Goal: Task Accomplishment & Management: Manage account settings

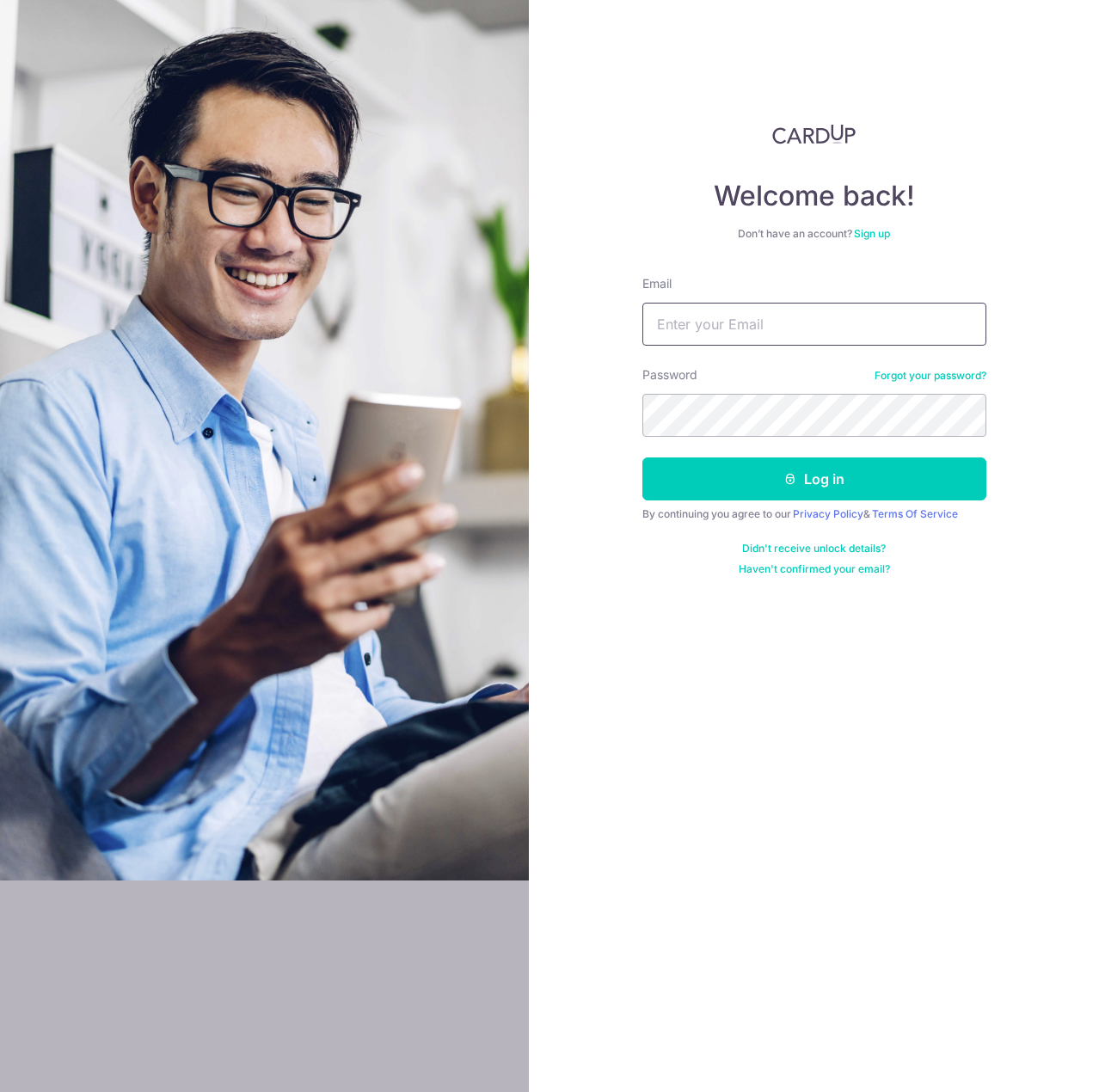
click at [666, 330] on input "Email" at bounding box center [815, 324] width 344 height 43
type input "[EMAIL_ADDRESS][DOMAIN_NAME]"
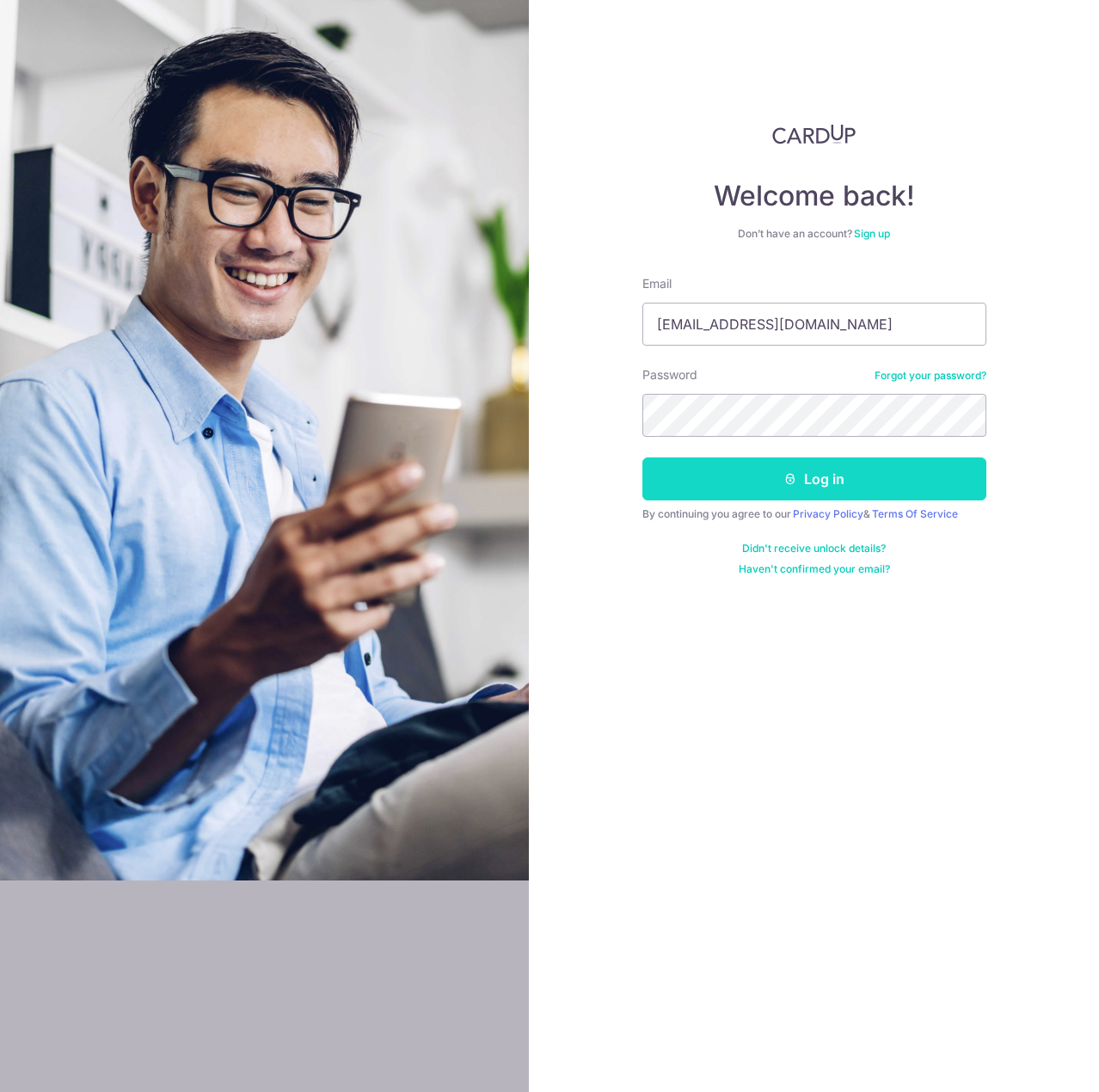
click at [713, 462] on button "Log in" at bounding box center [815, 479] width 344 height 43
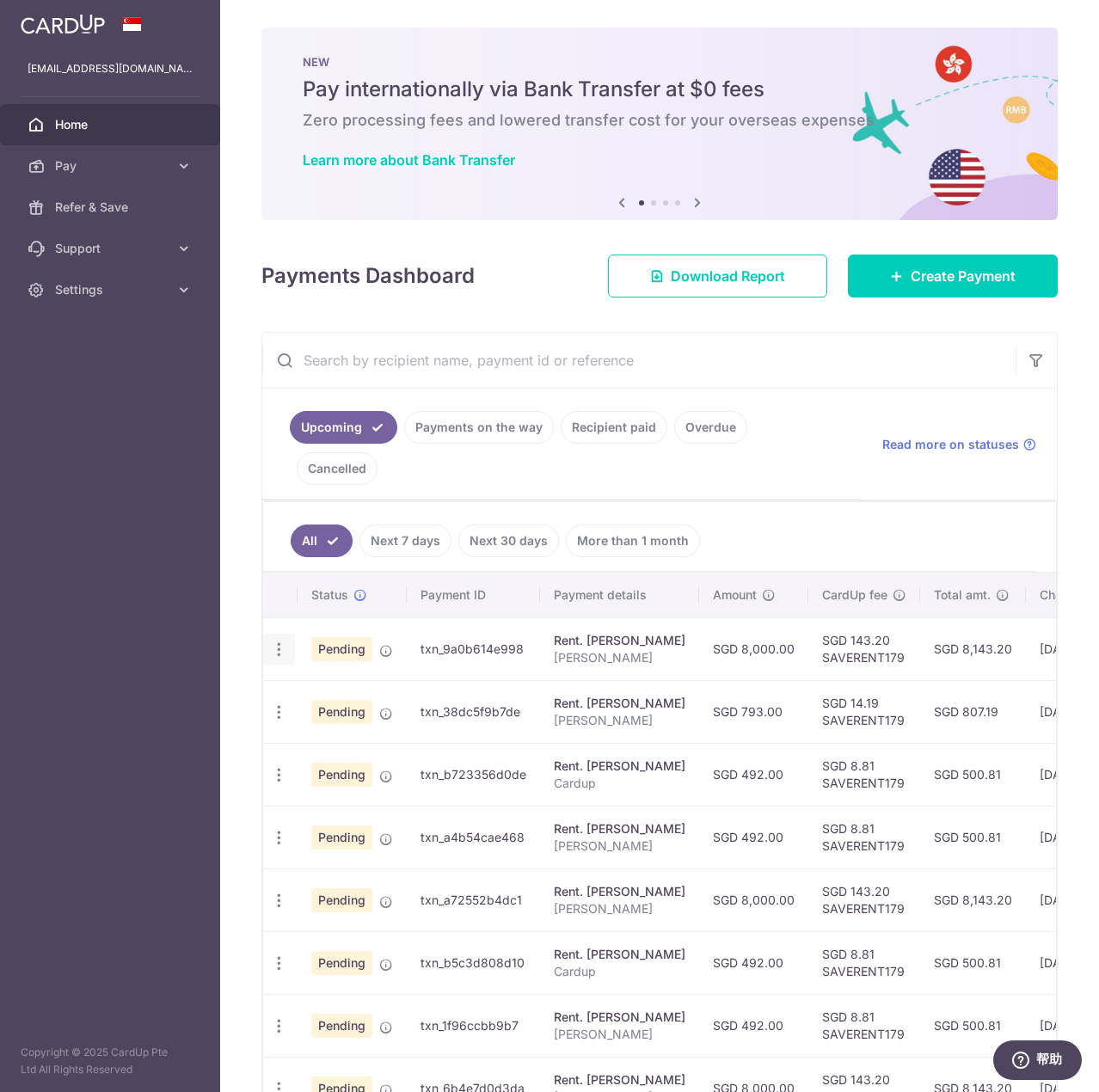
click at [276, 641] on icon "button" at bounding box center [279, 650] width 18 height 18
click at [358, 728] on span "Cancel payment" at bounding box center [371, 738] width 115 height 21
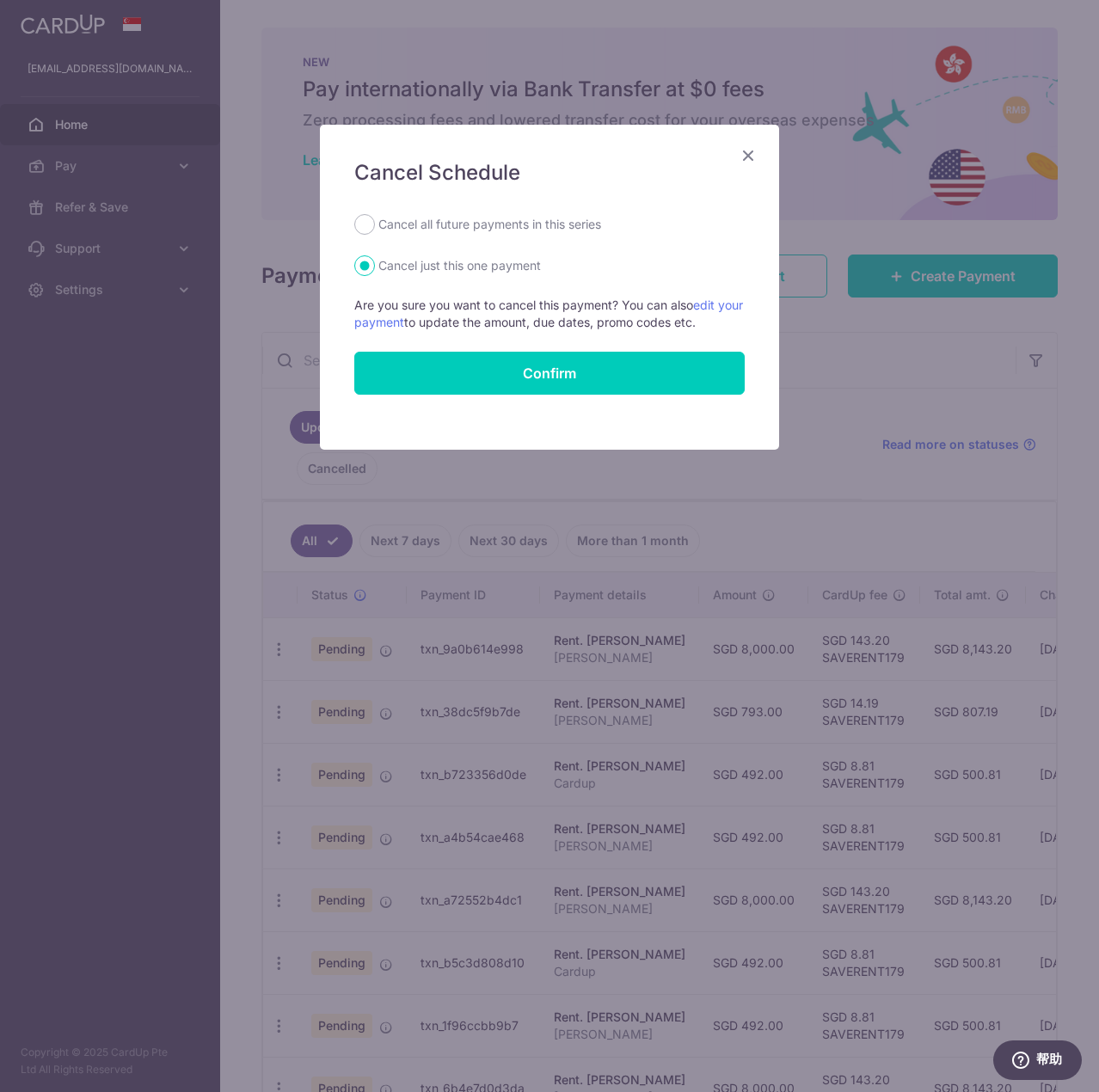
click at [450, 225] on label "Cancel all future payments in this series" at bounding box center [489, 224] width 222 height 21
click at [375, 225] on input "Cancel all future payments in this series" at bounding box center [365, 224] width 21 height 21
radio input "true"
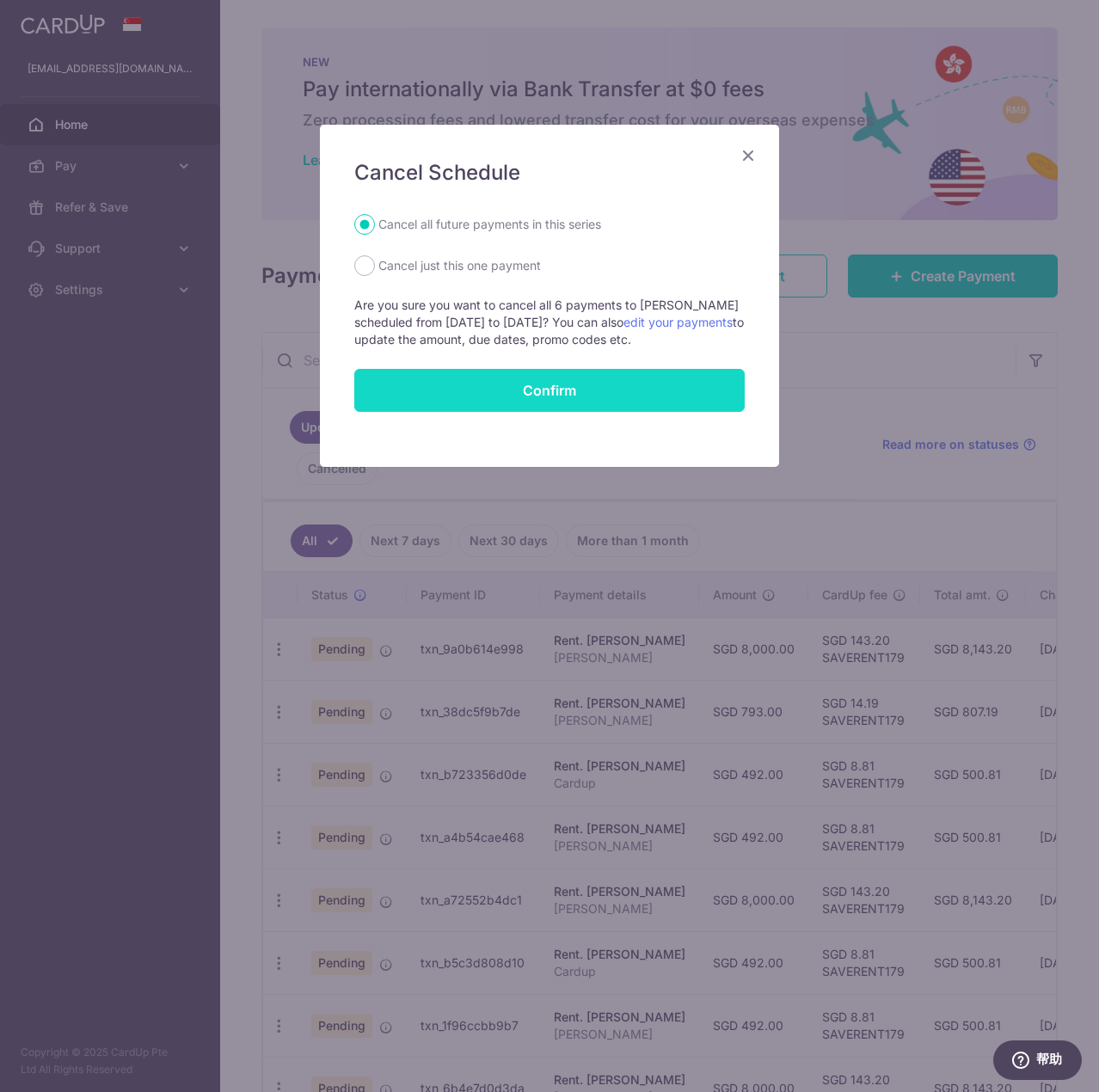
click at [483, 400] on input "Confirm" at bounding box center [550, 391] width 391 height 43
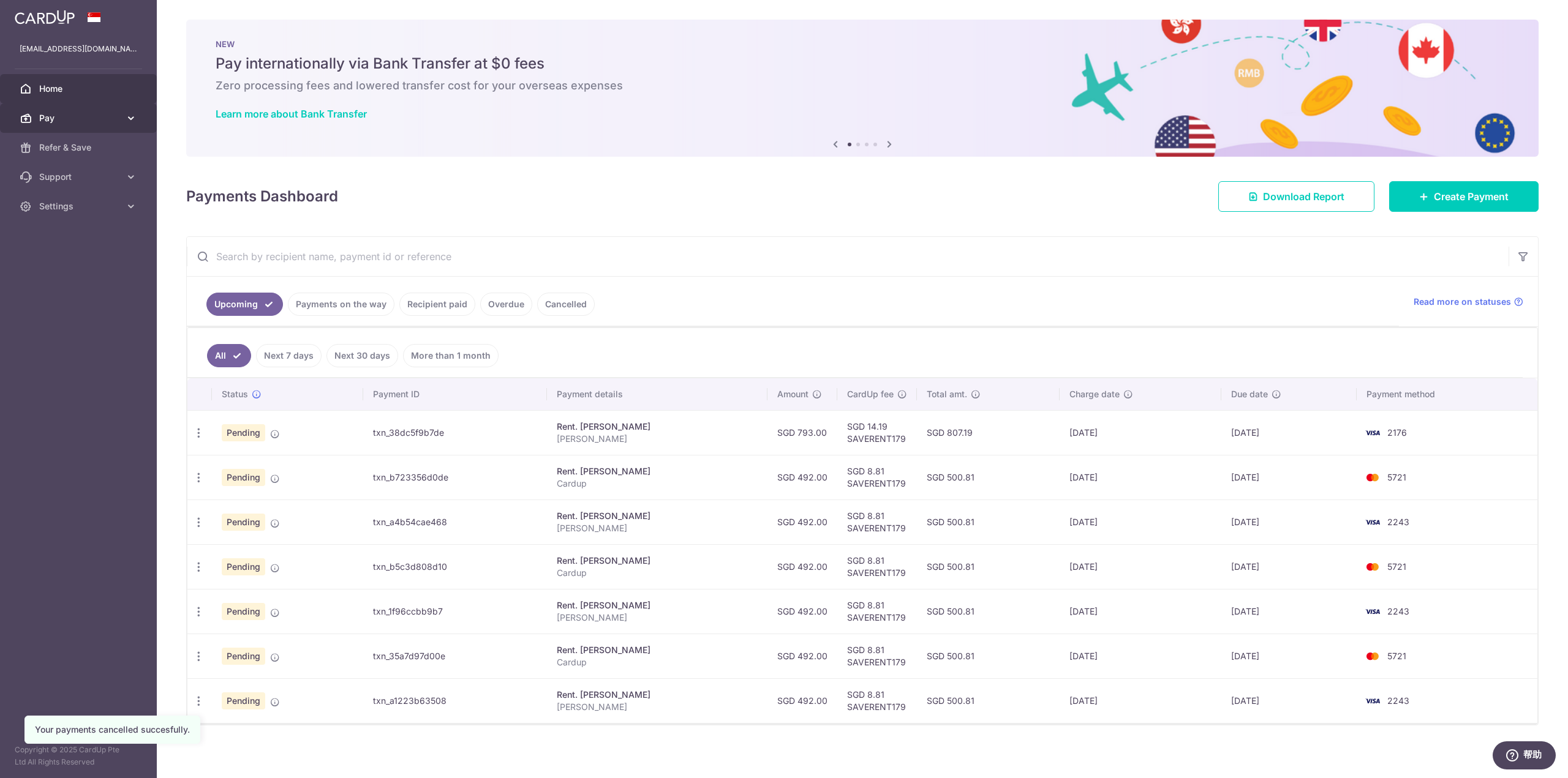
click at [128, 113] on icon at bounding box center [131, 118] width 12 height 12
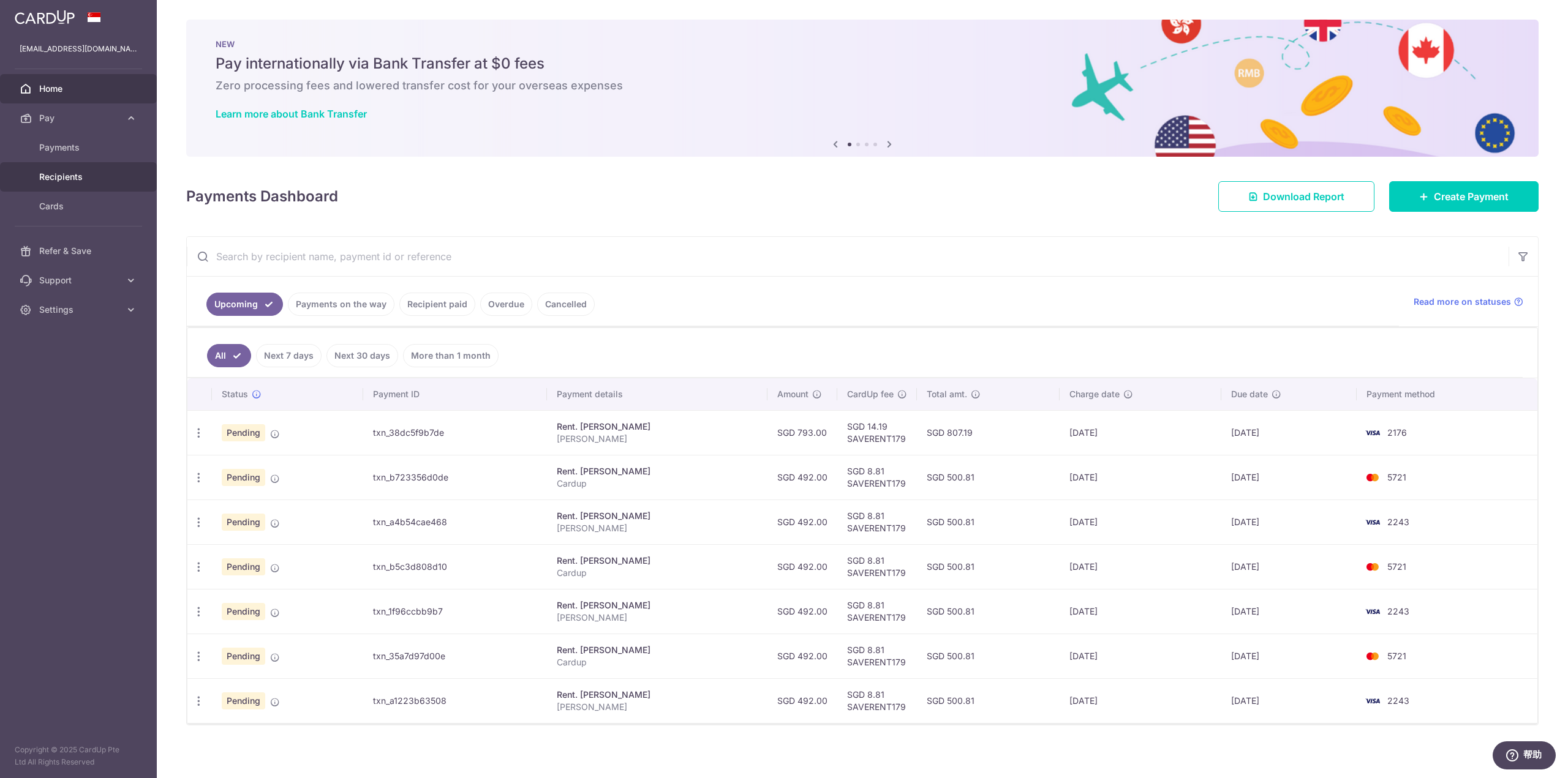
click at [83, 177] on span "Recipients" at bounding box center [79, 177] width 81 height 12
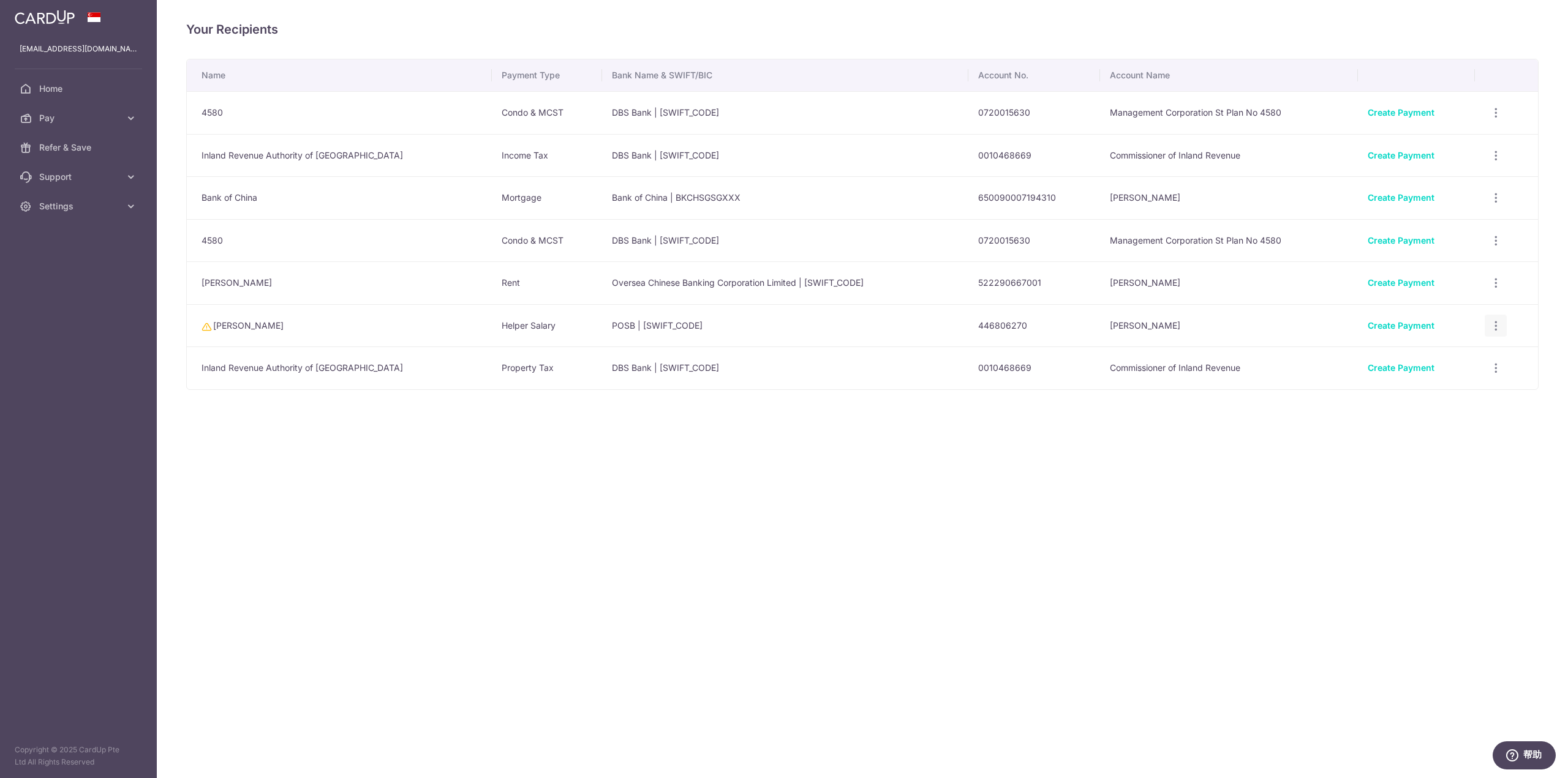
click at [1490, 119] on icon "button" at bounding box center [1496, 113] width 13 height 13
click at [1447, 358] on span "View/Edit" at bounding box center [1455, 359] width 83 height 15
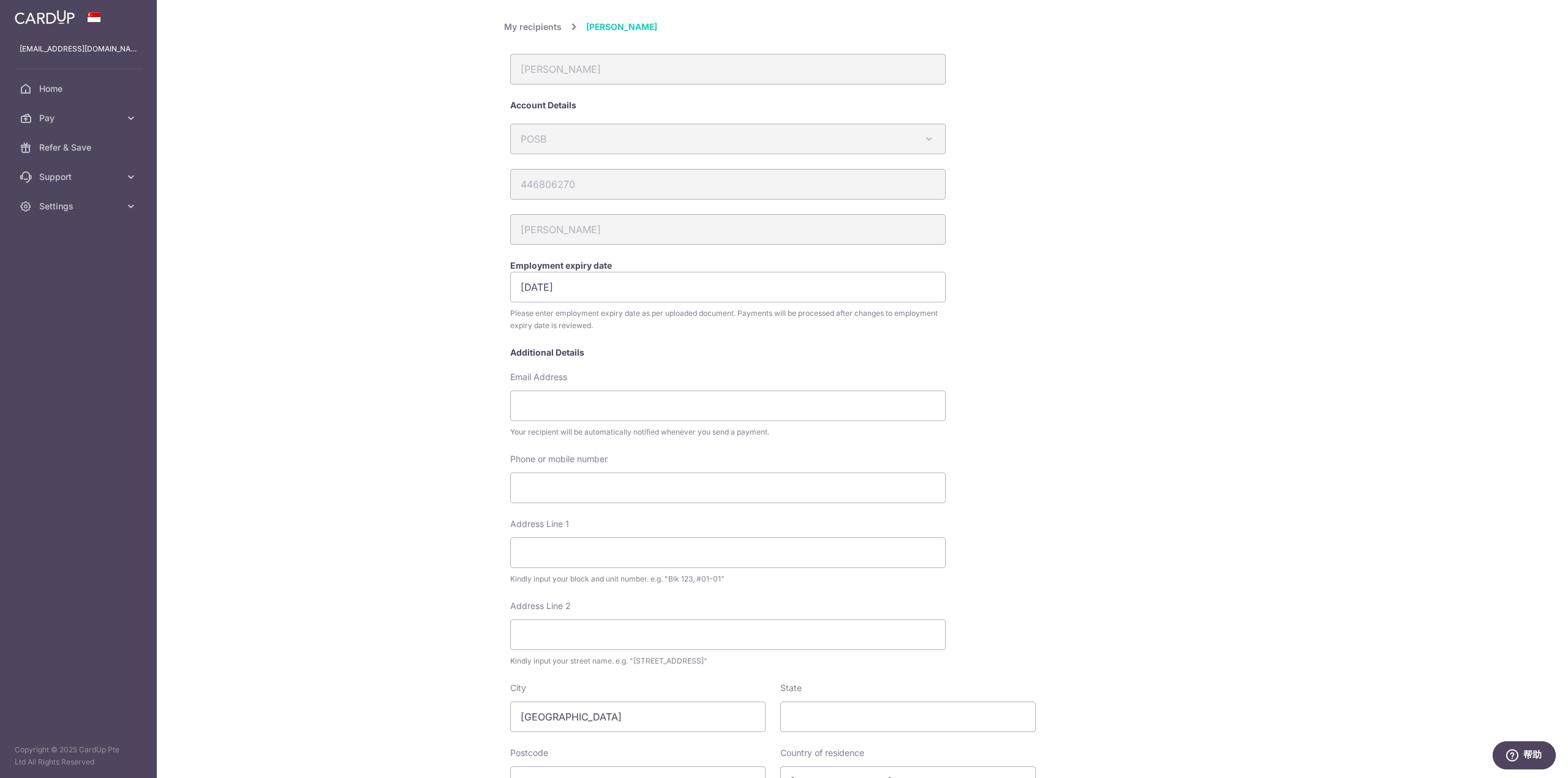
click at [522, 28] on link "My recipients" at bounding box center [533, 27] width 58 height 15
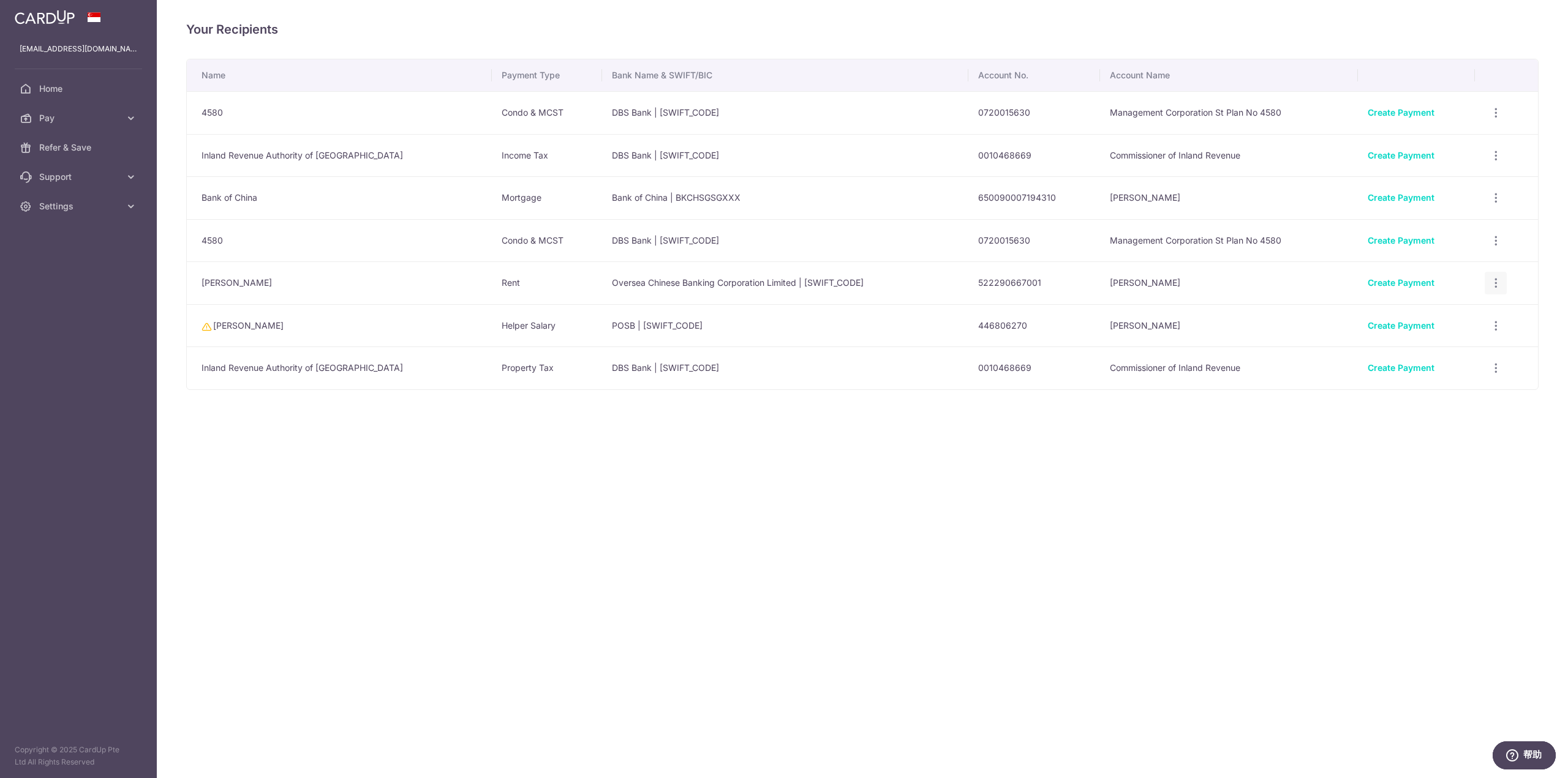
click at [1493, 119] on icon "button" at bounding box center [1496, 113] width 13 height 13
click at [1445, 318] on span "View/Edit" at bounding box center [1455, 317] width 83 height 15
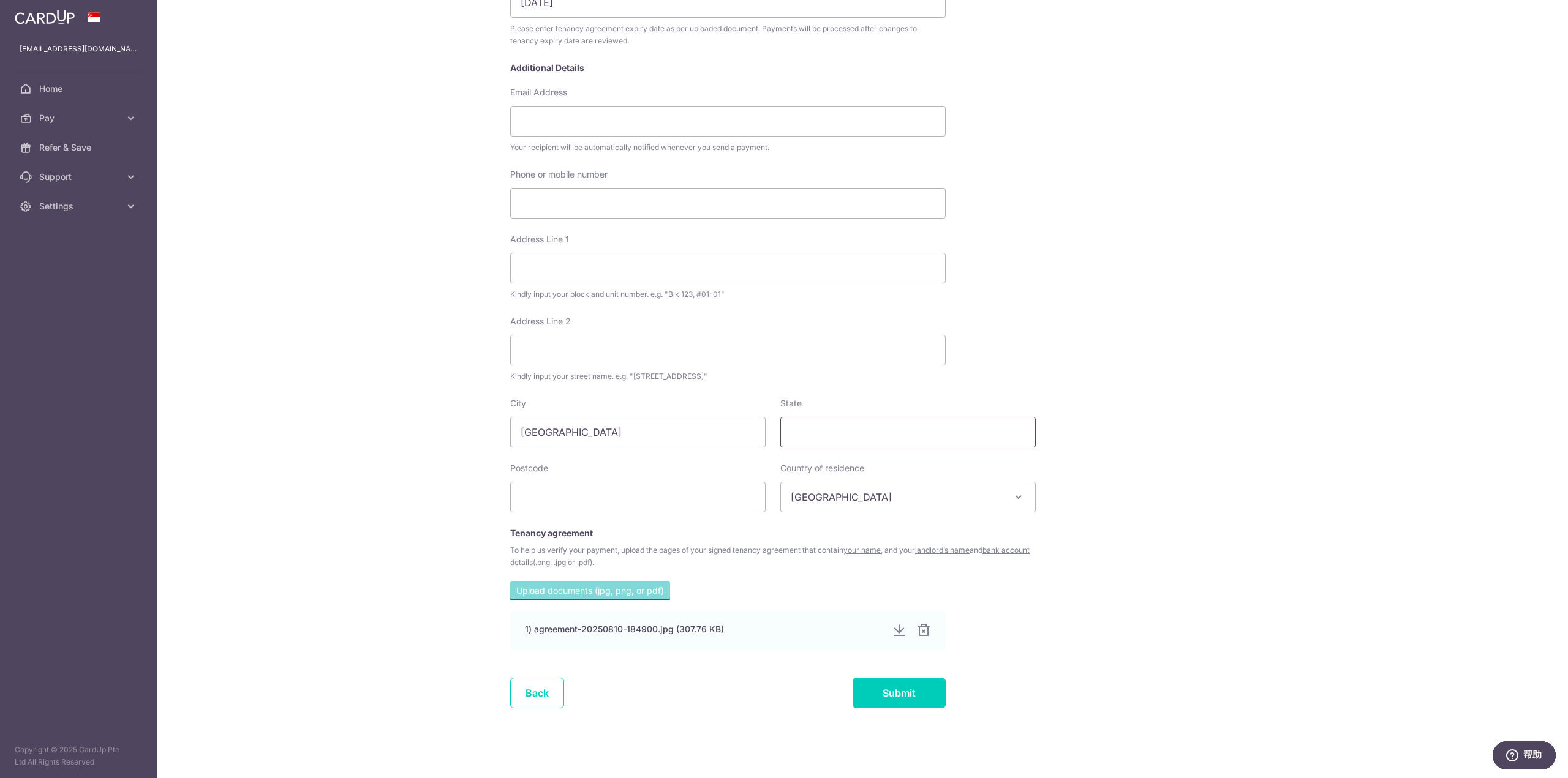
scroll to position [287, 0]
click at [918, 627] on div at bounding box center [922, 628] width 15 height 15
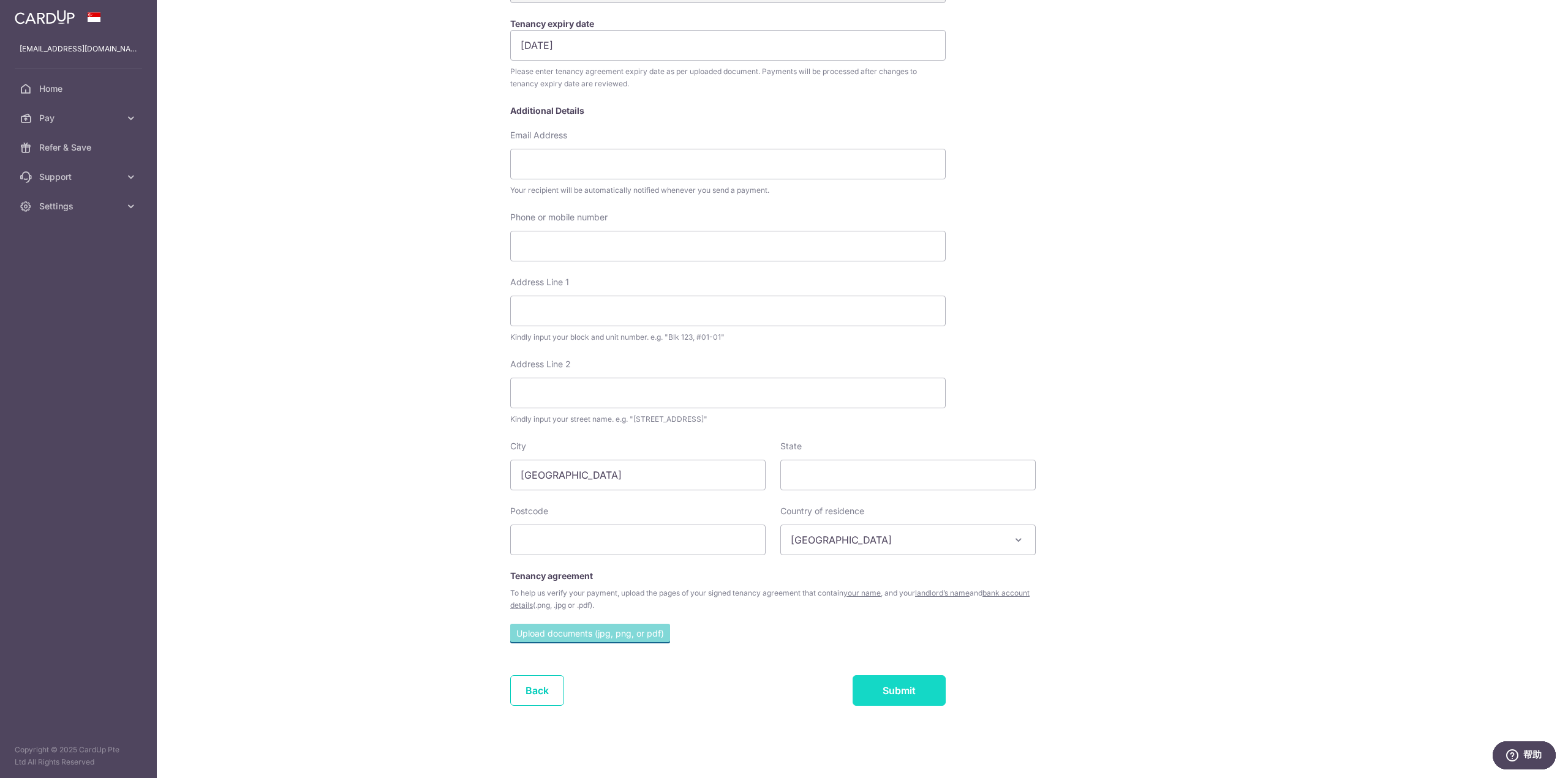
click at [897, 691] on input "Submit" at bounding box center [899, 691] width 93 height 31
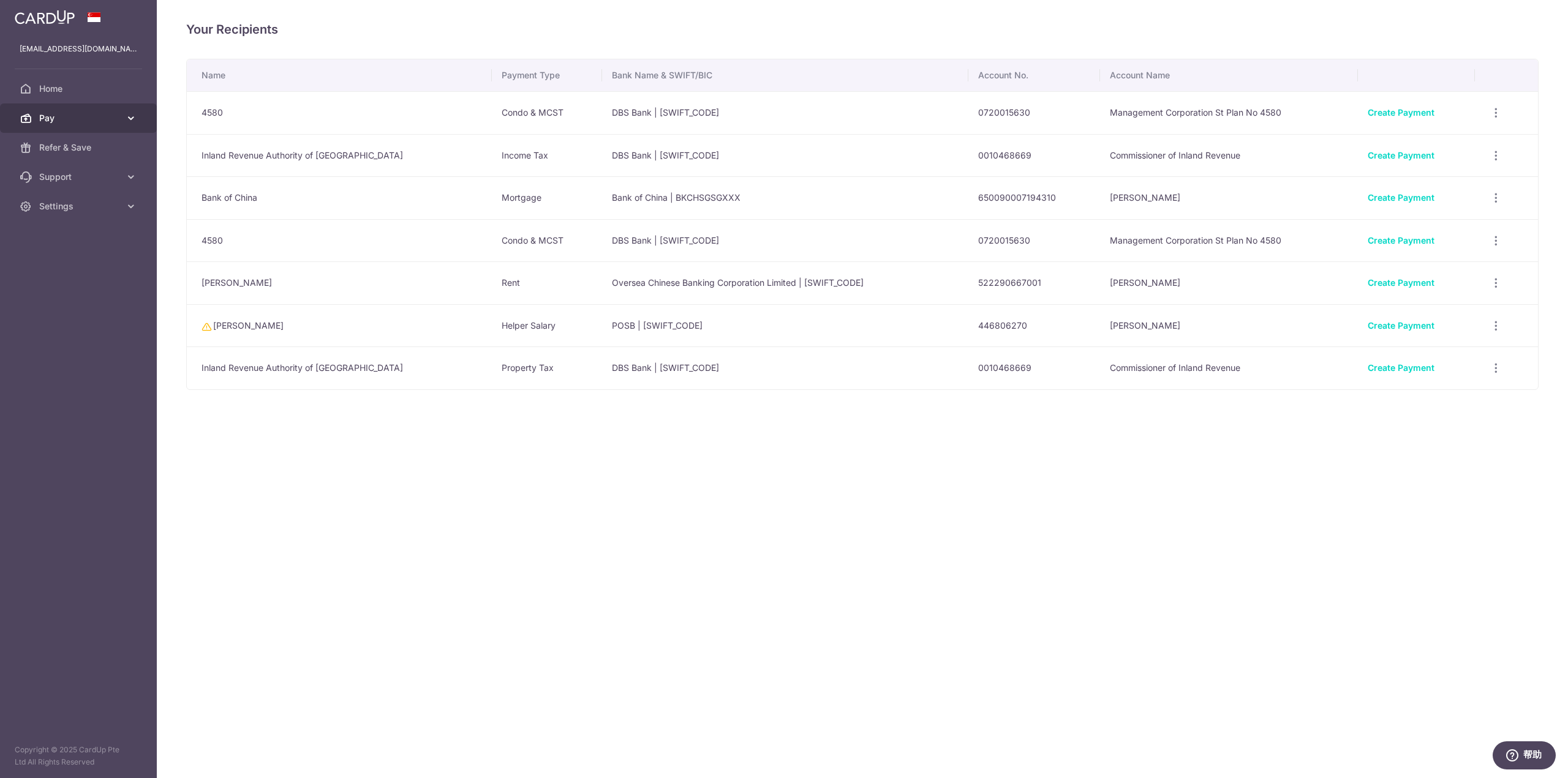
click at [126, 121] on icon at bounding box center [131, 118] width 12 height 12
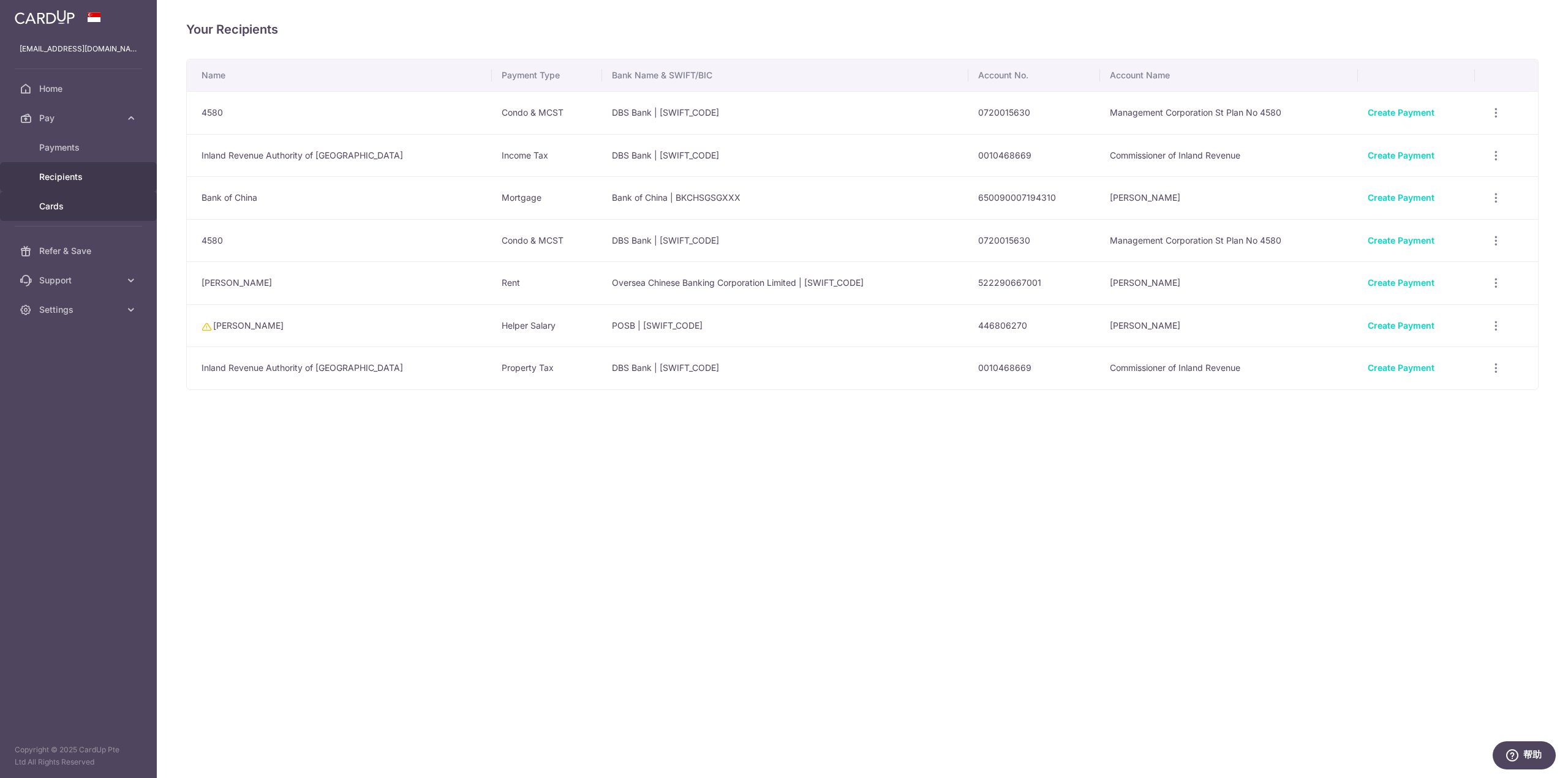
click at [62, 210] on span "Cards" at bounding box center [79, 206] width 81 height 12
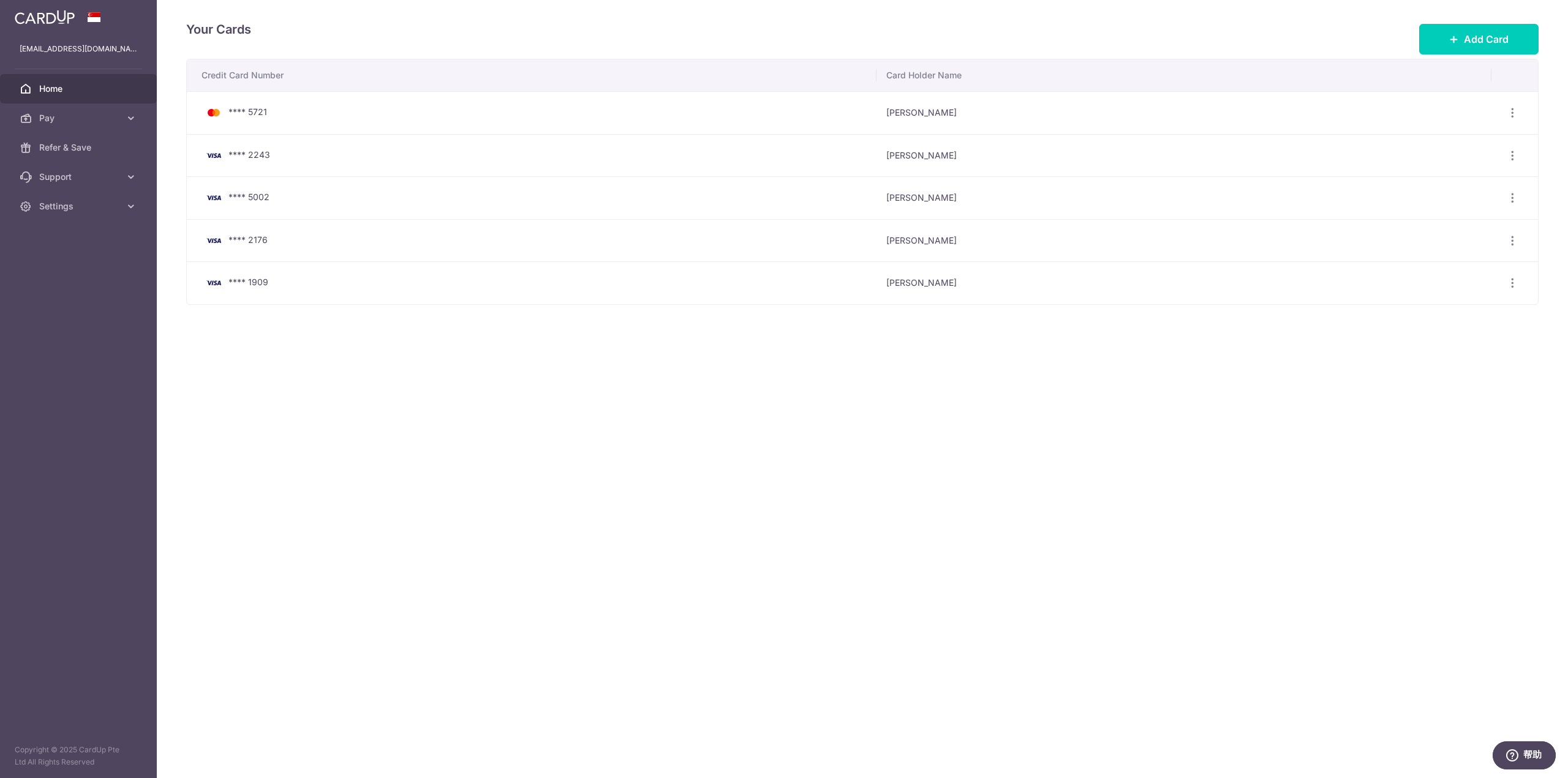
click at [60, 85] on span "Home" at bounding box center [79, 88] width 81 height 12
